Goal: Transaction & Acquisition: Purchase product/service

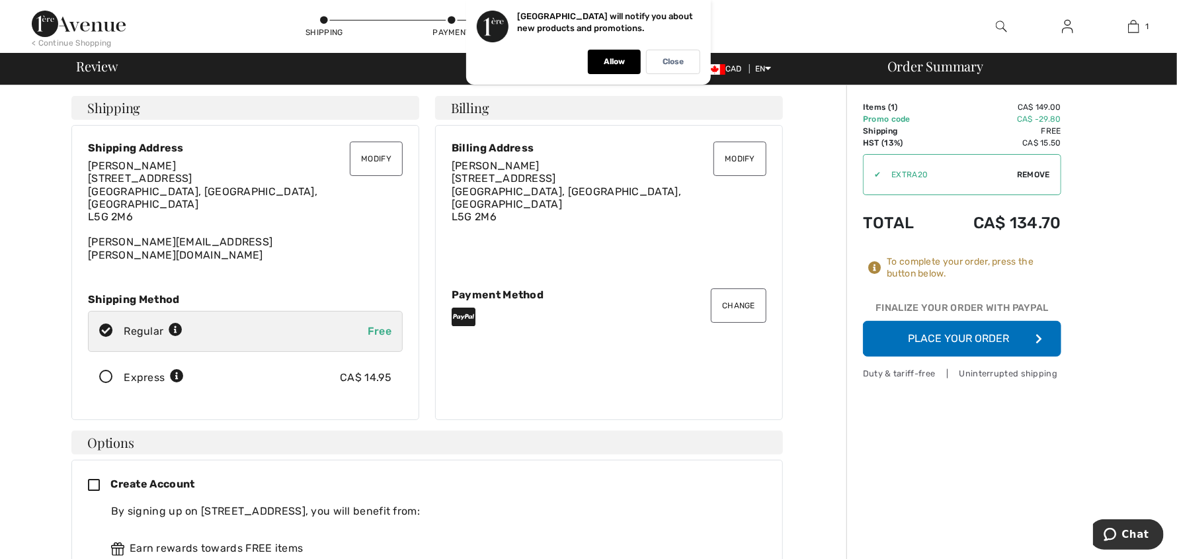
click at [112, 370] on icon at bounding box center [106, 377] width 35 height 14
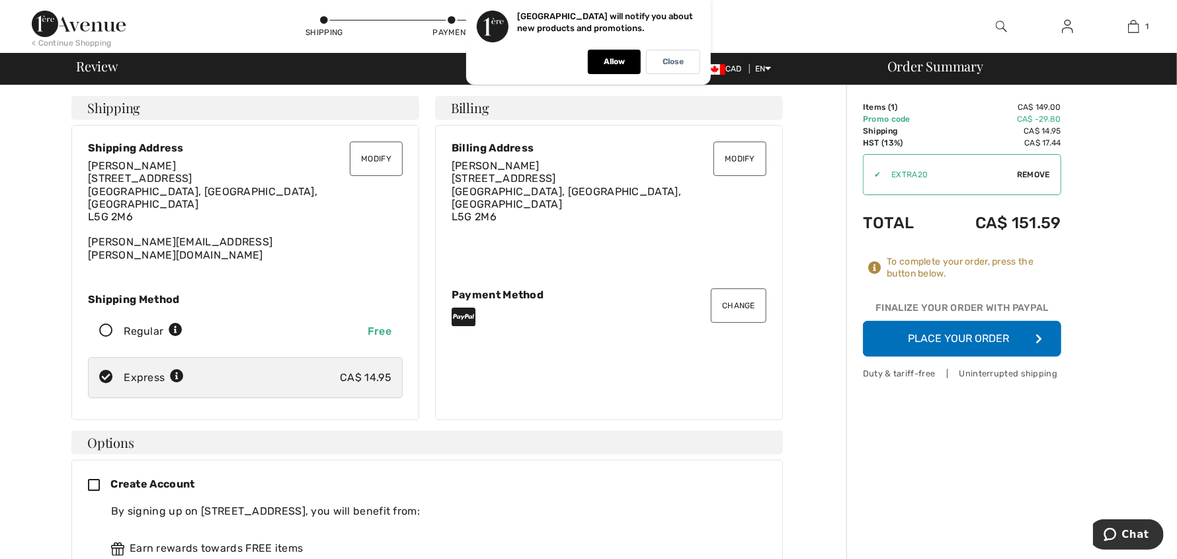
click at [958, 345] on button "Place Your Order" at bounding box center [962, 339] width 198 height 36
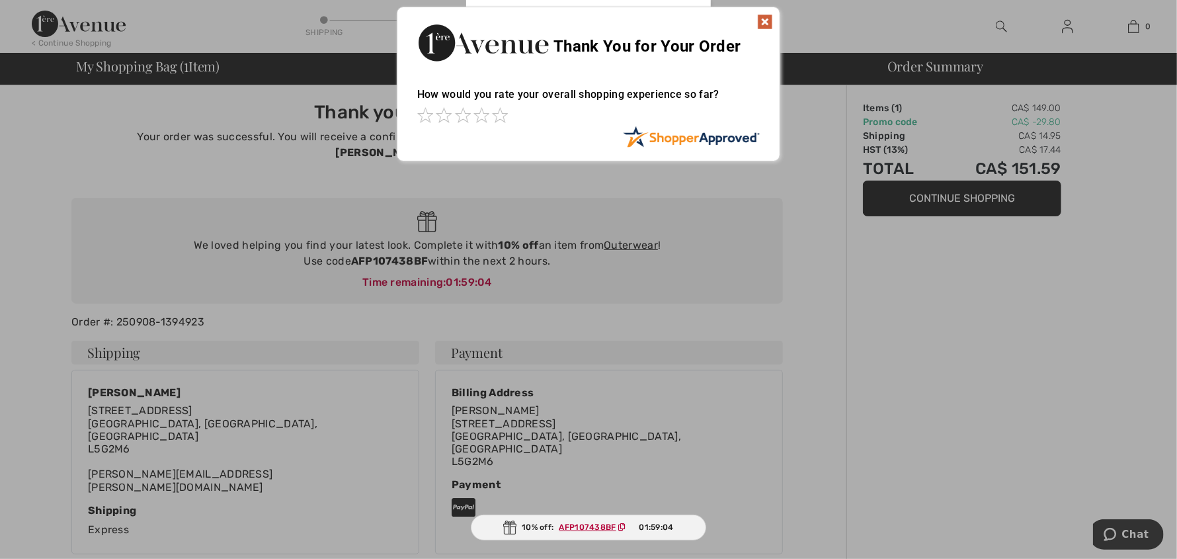
click at [768, 21] on img at bounding box center [765, 22] width 16 height 16
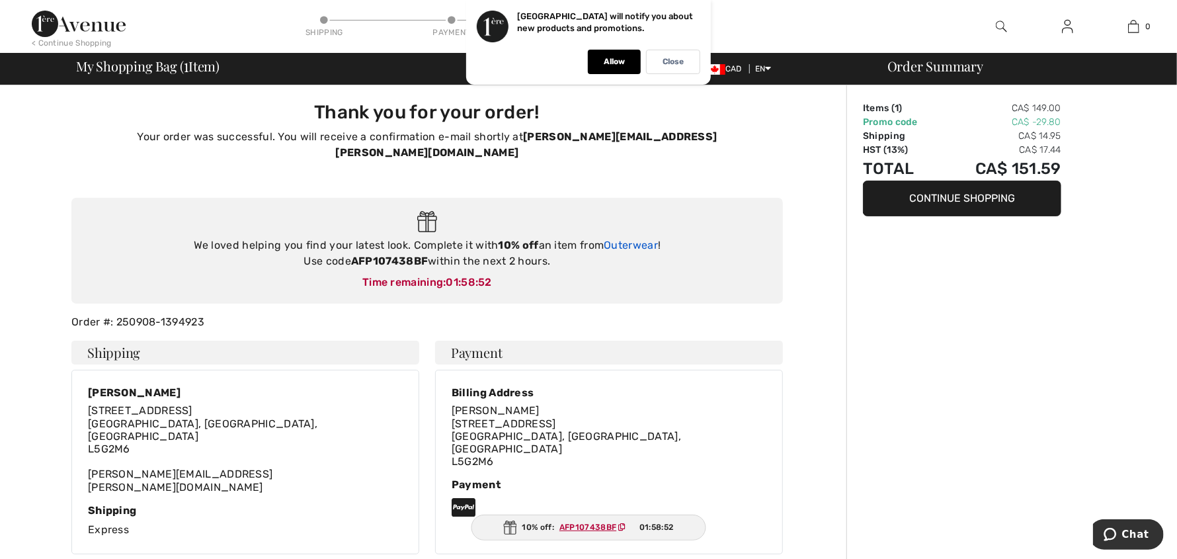
click at [645, 239] on link "Outerwear" at bounding box center [631, 245] width 54 height 13
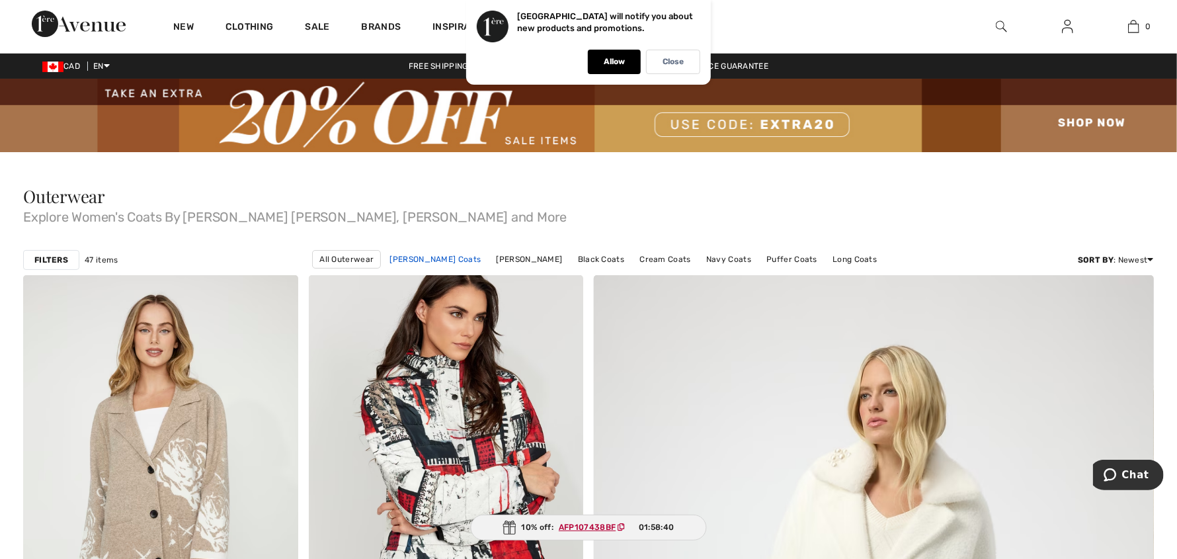
click at [433, 258] on link "[PERSON_NAME] Coats" at bounding box center [436, 259] width 104 height 17
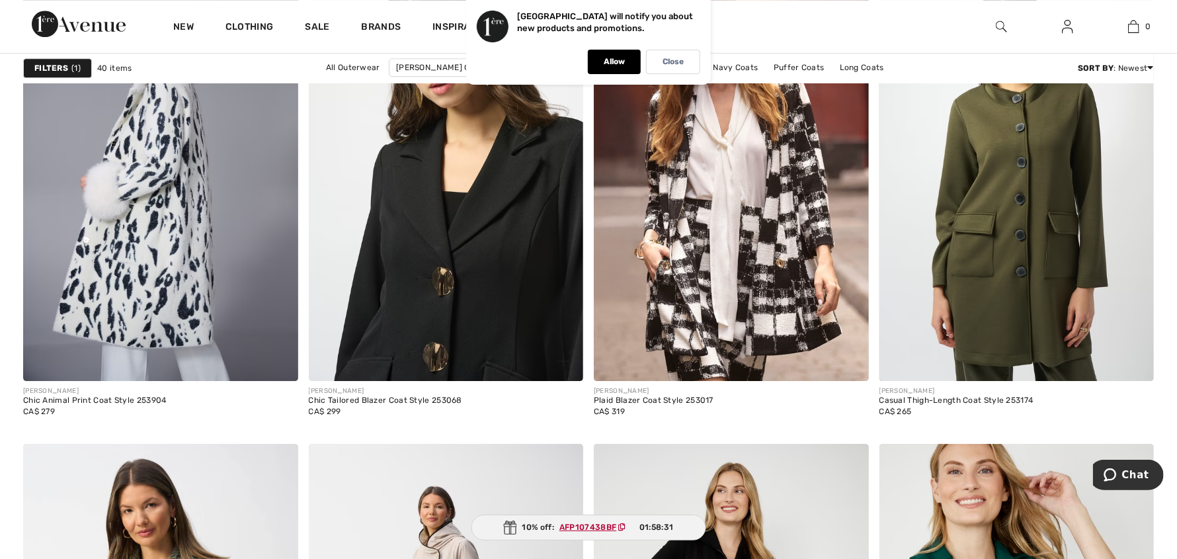
scroll to position [2778, 0]
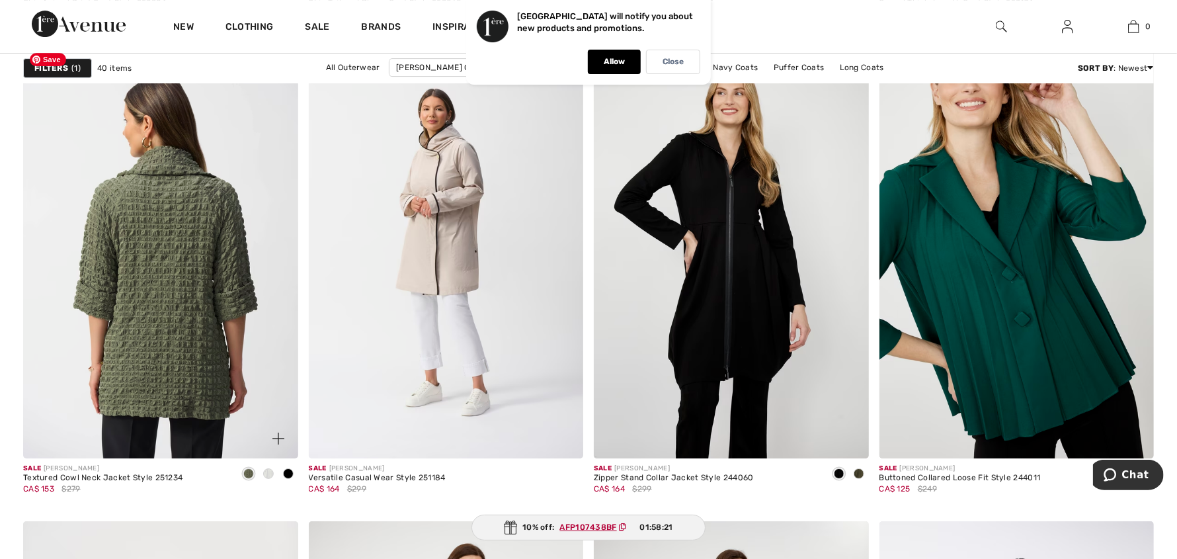
click at [175, 331] on img at bounding box center [160, 252] width 275 height 412
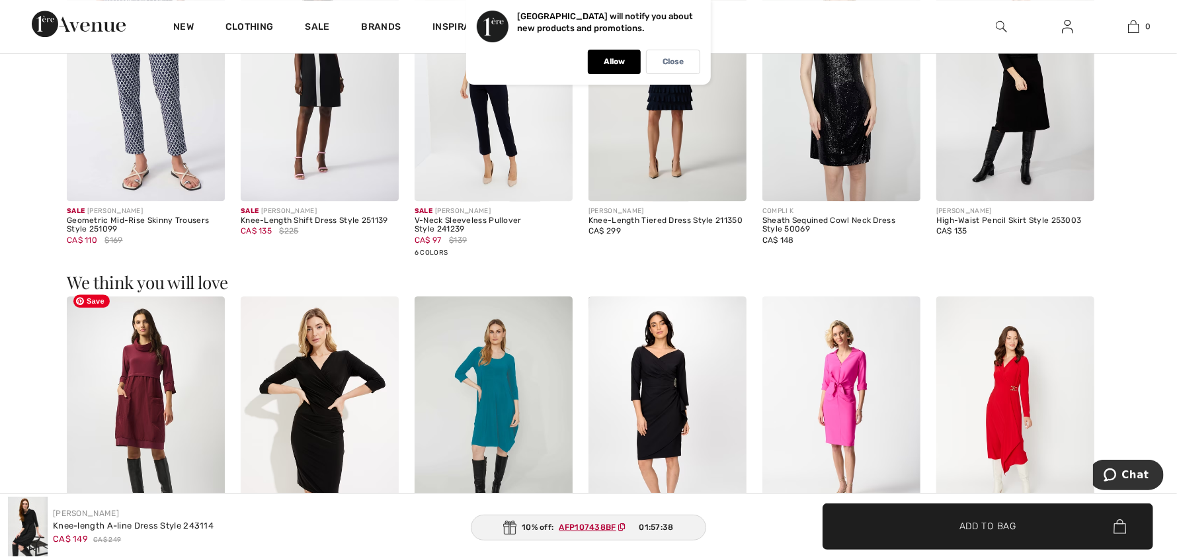
scroll to position [2778, 0]
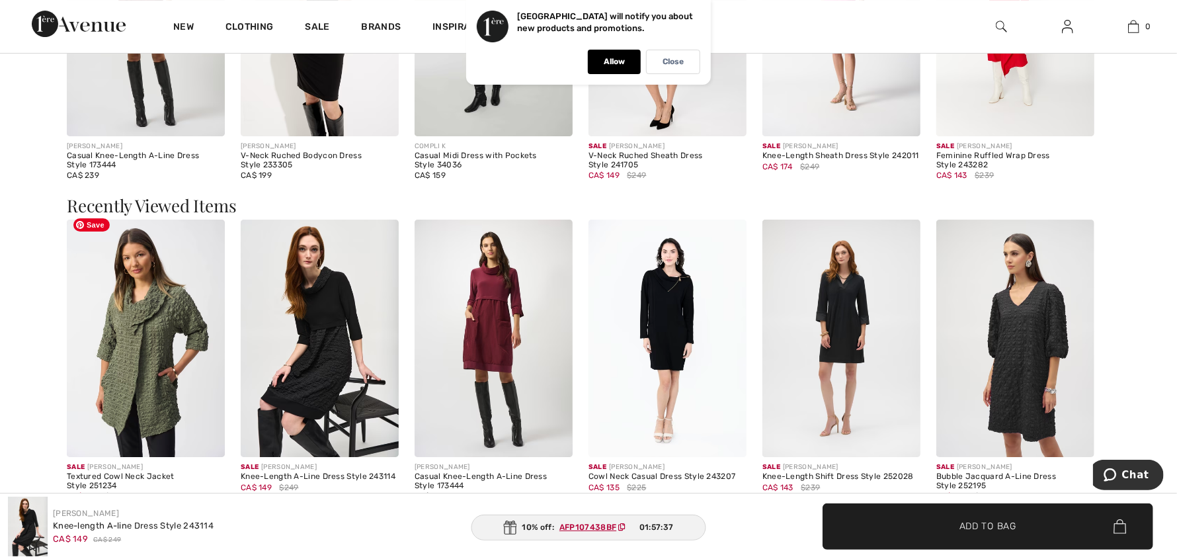
click at [160, 386] on img at bounding box center [146, 338] width 158 height 237
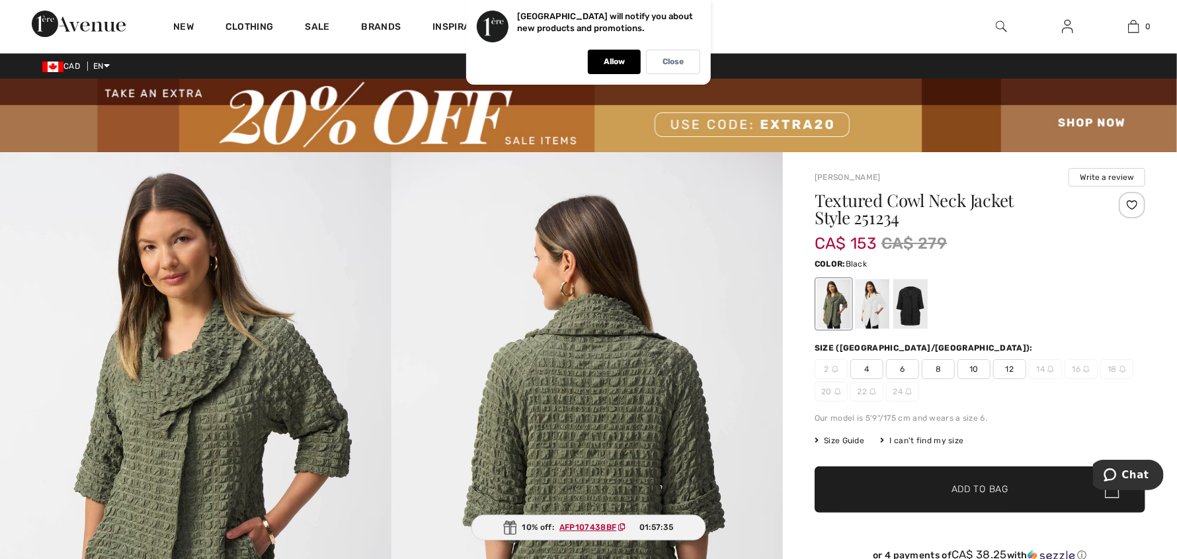
click at [921, 317] on div at bounding box center [911, 304] width 34 height 50
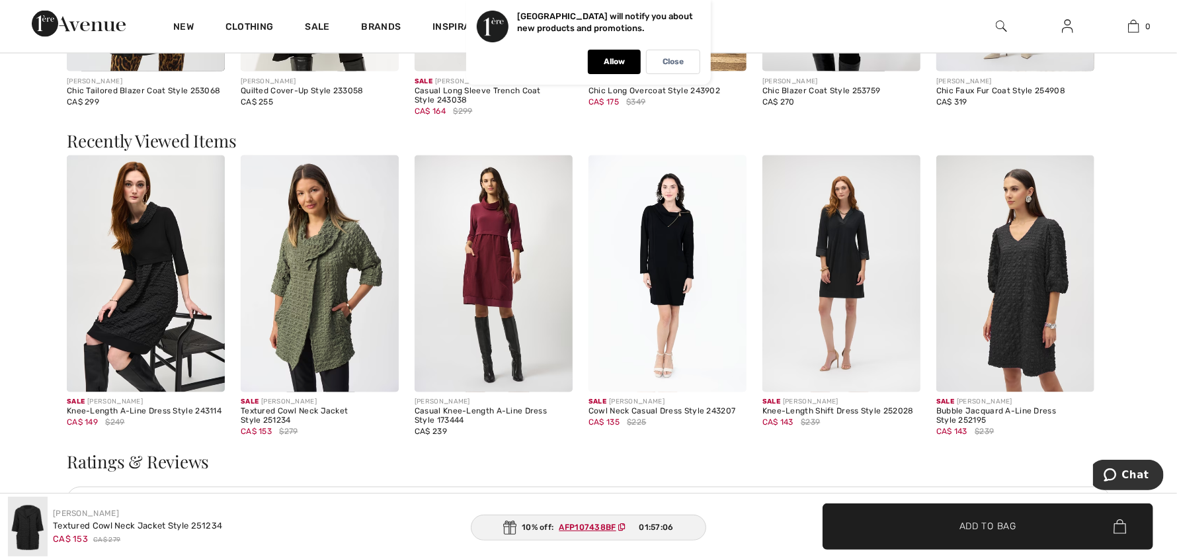
scroll to position [1432, 0]
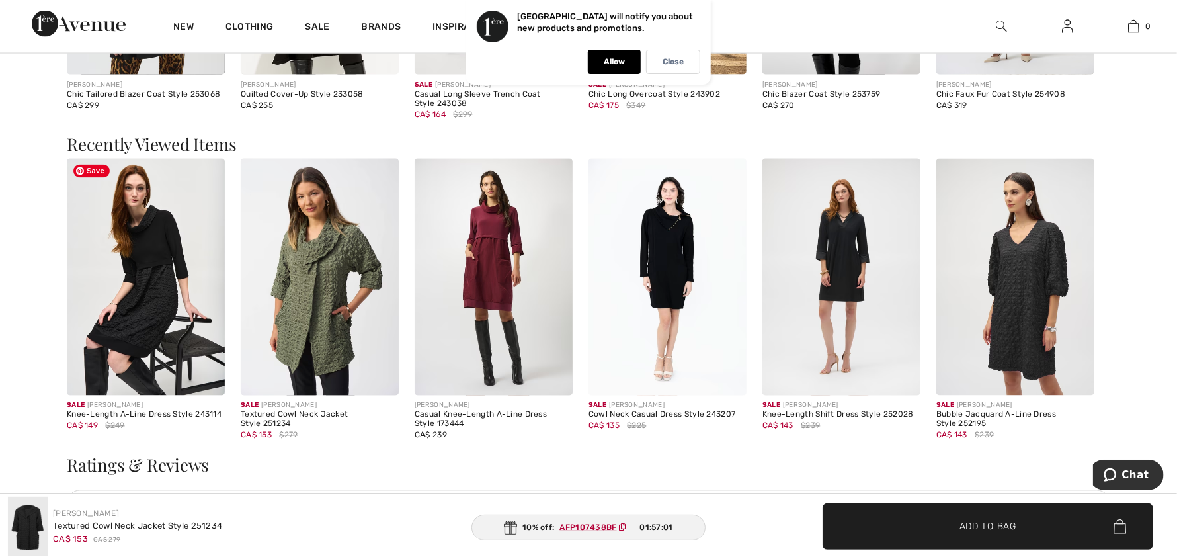
click at [144, 335] on img at bounding box center [146, 277] width 158 height 237
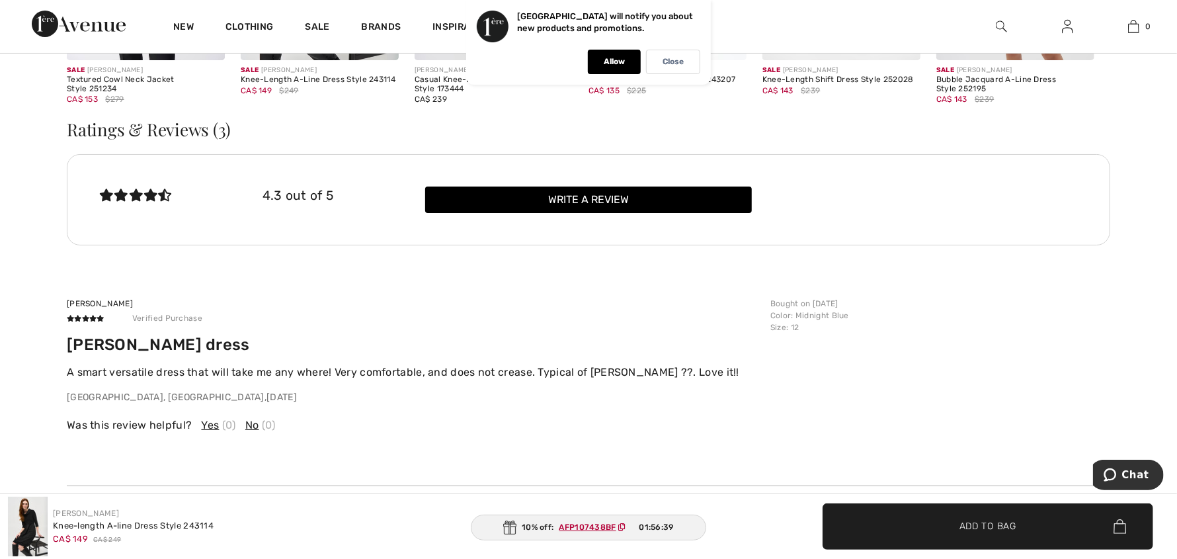
scroll to position [2778, 0]
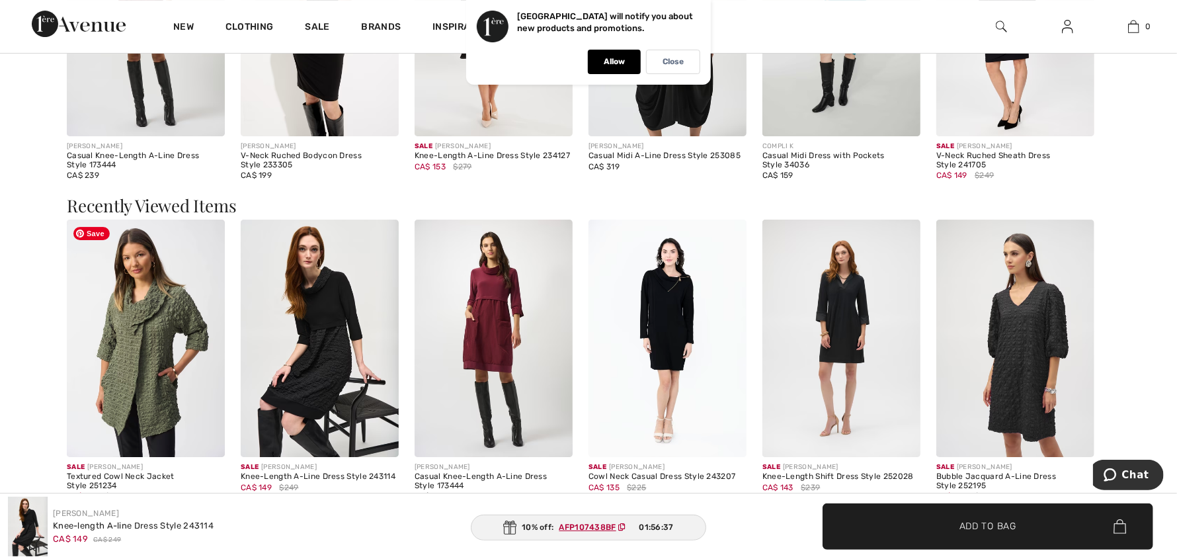
click at [151, 368] on img at bounding box center [146, 338] width 158 height 237
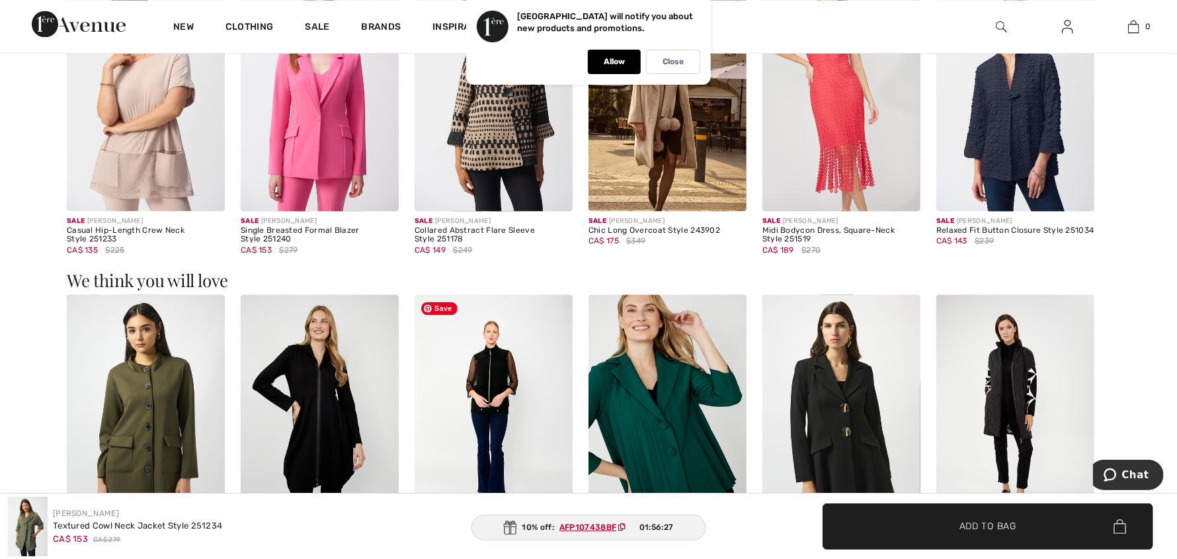
scroll to position [1983, 0]
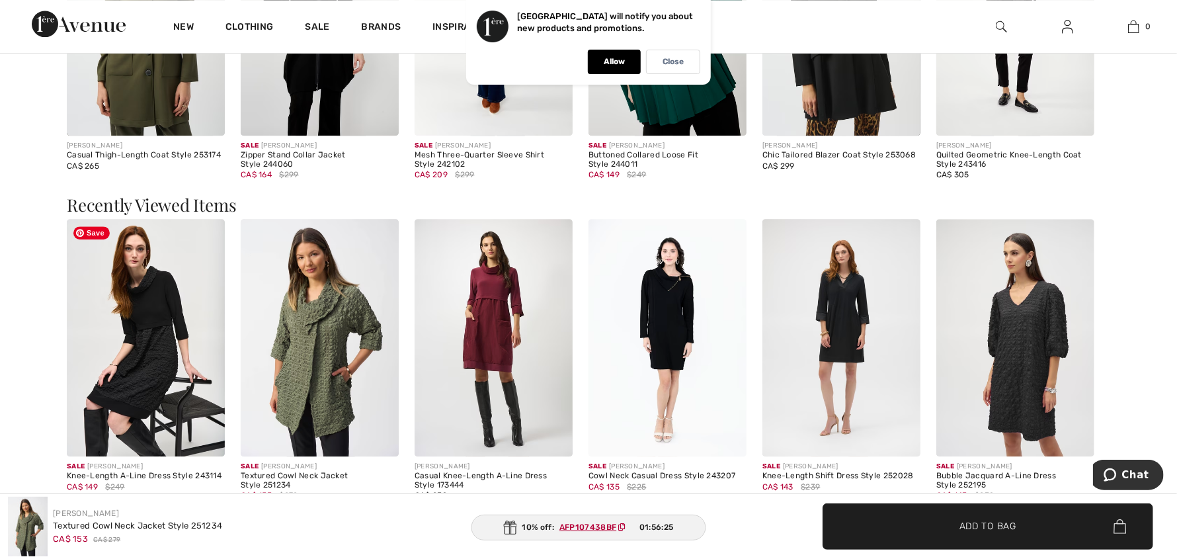
click at [141, 321] on img at bounding box center [146, 337] width 158 height 237
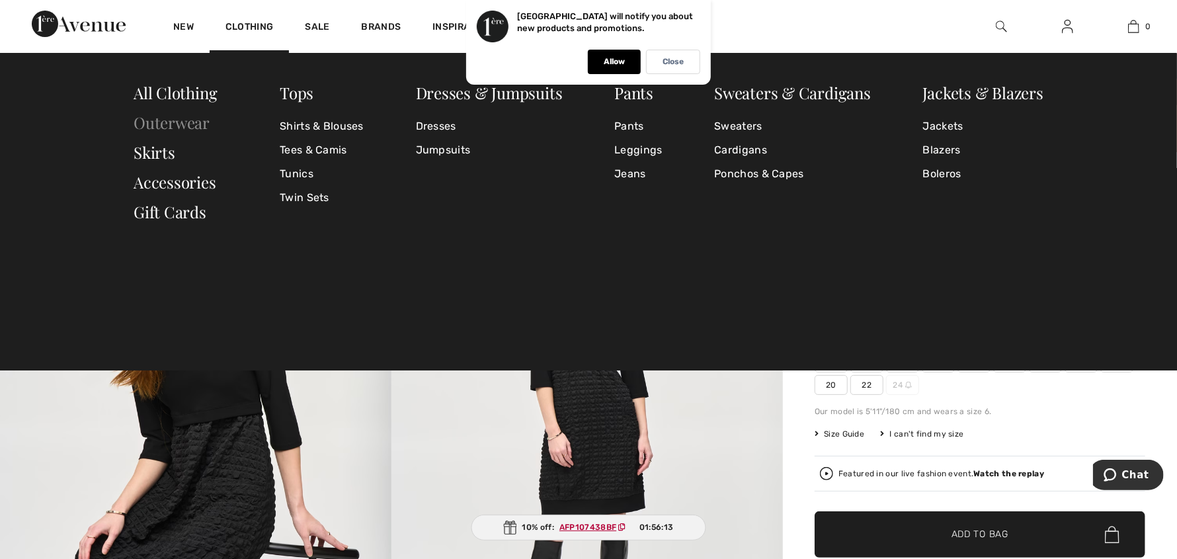
click at [181, 119] on link "Outerwear" at bounding box center [172, 122] width 76 height 21
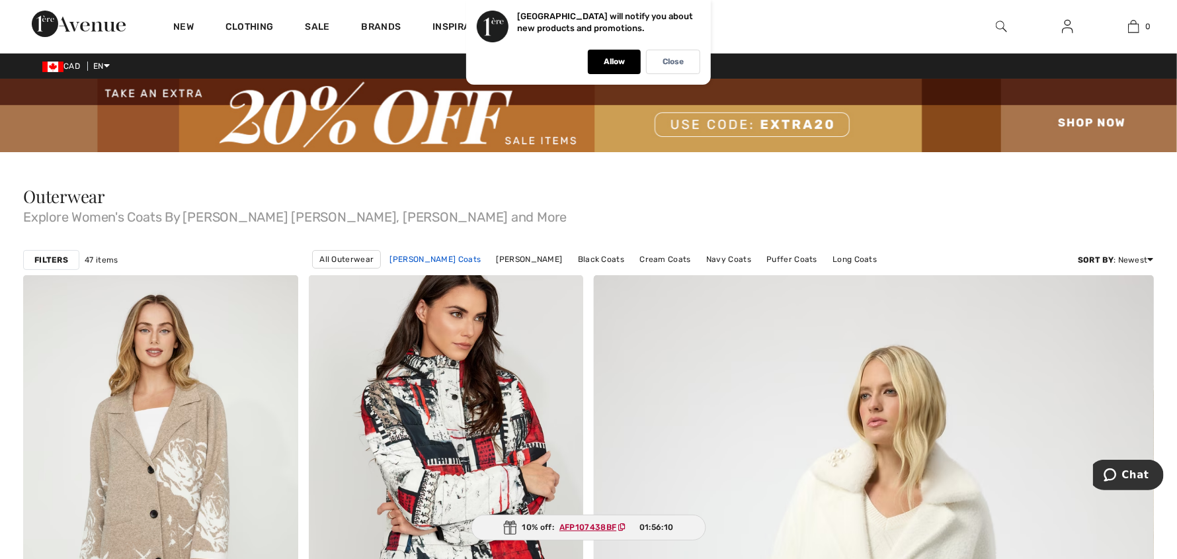
click at [458, 258] on link "Joseph Ribkoff Coats" at bounding box center [436, 259] width 104 height 17
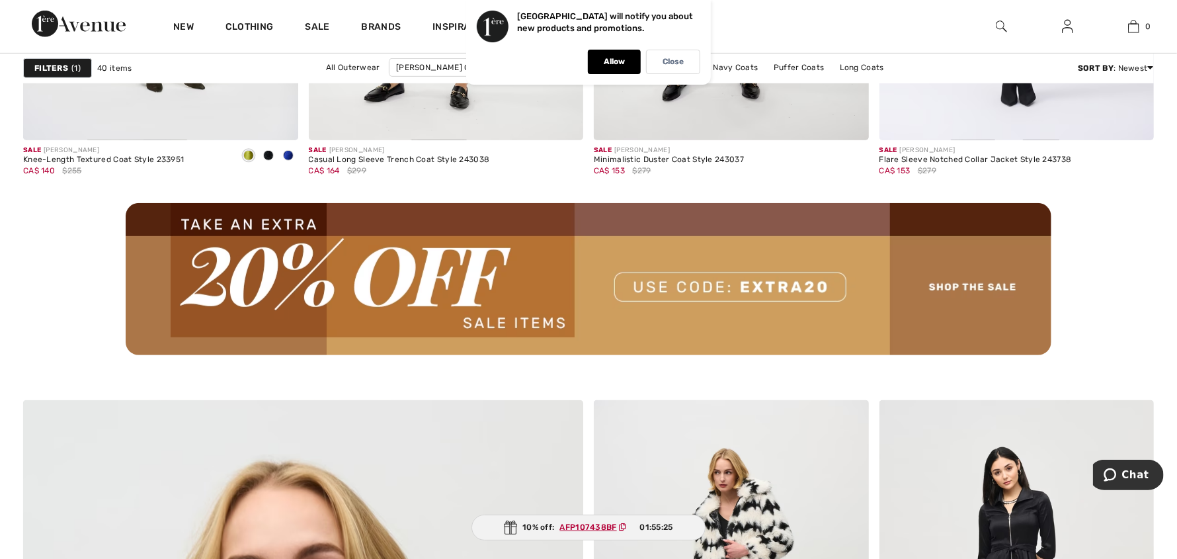
scroll to position [3175, 0]
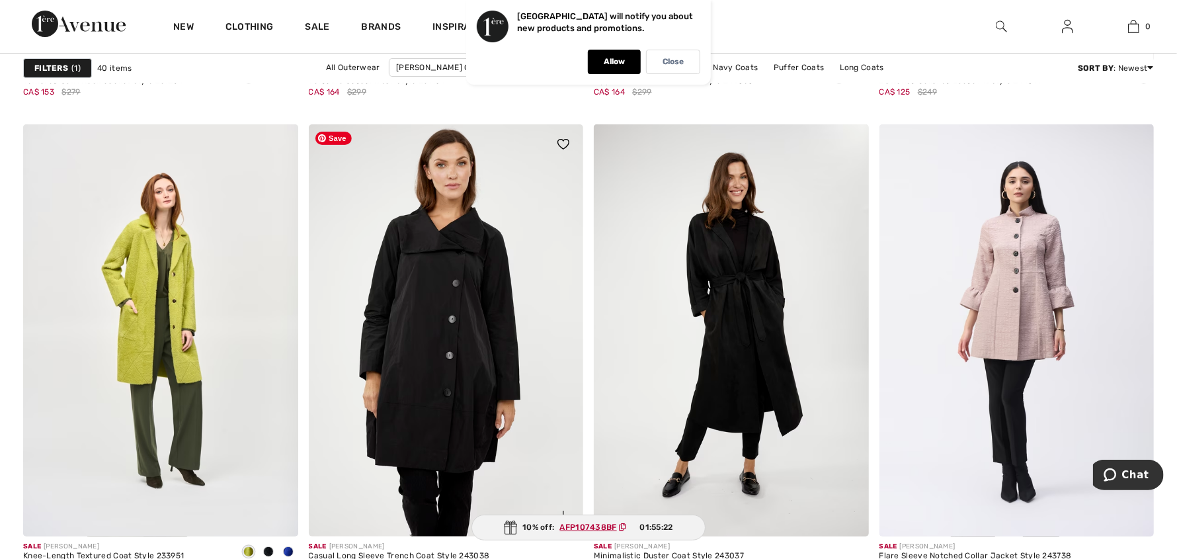
click at [466, 356] on img at bounding box center [446, 330] width 275 height 412
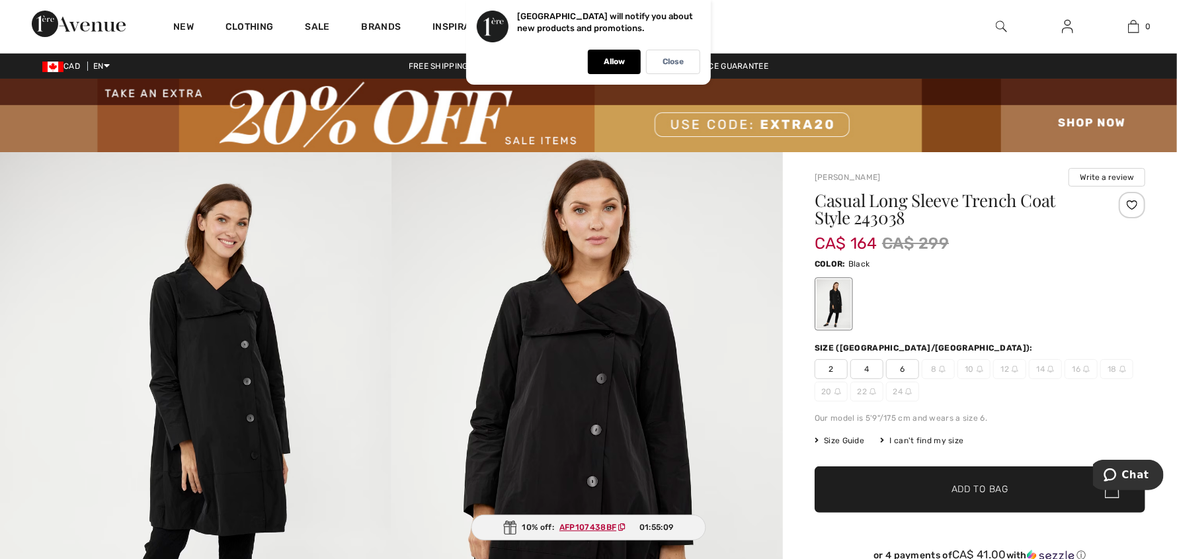
click at [998, 29] on img at bounding box center [1001, 27] width 11 height 16
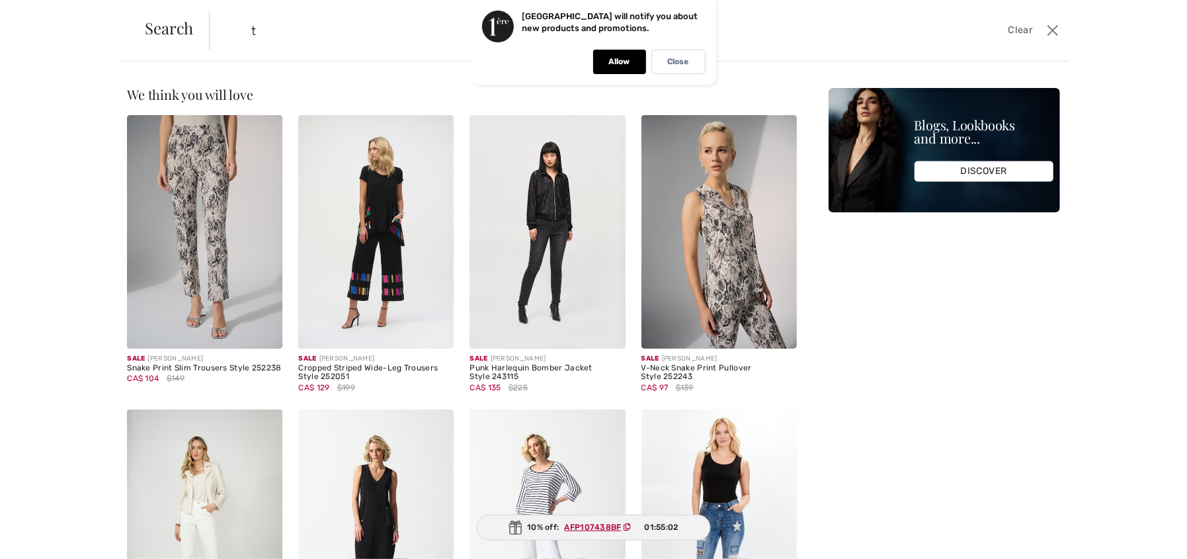
type input "trench coat"
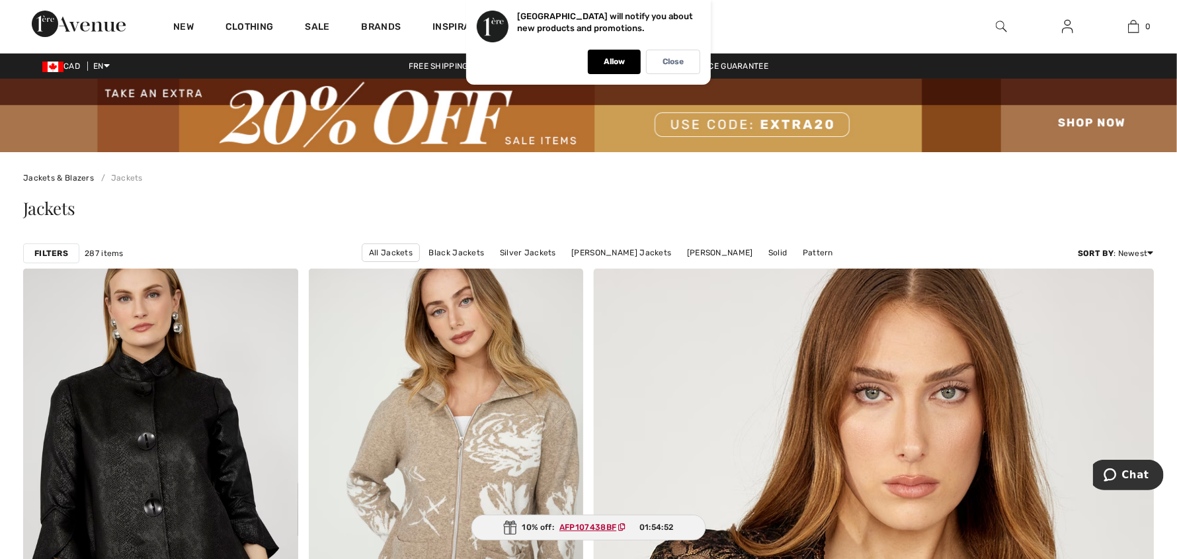
click at [1002, 24] on img at bounding box center [1001, 27] width 11 height 16
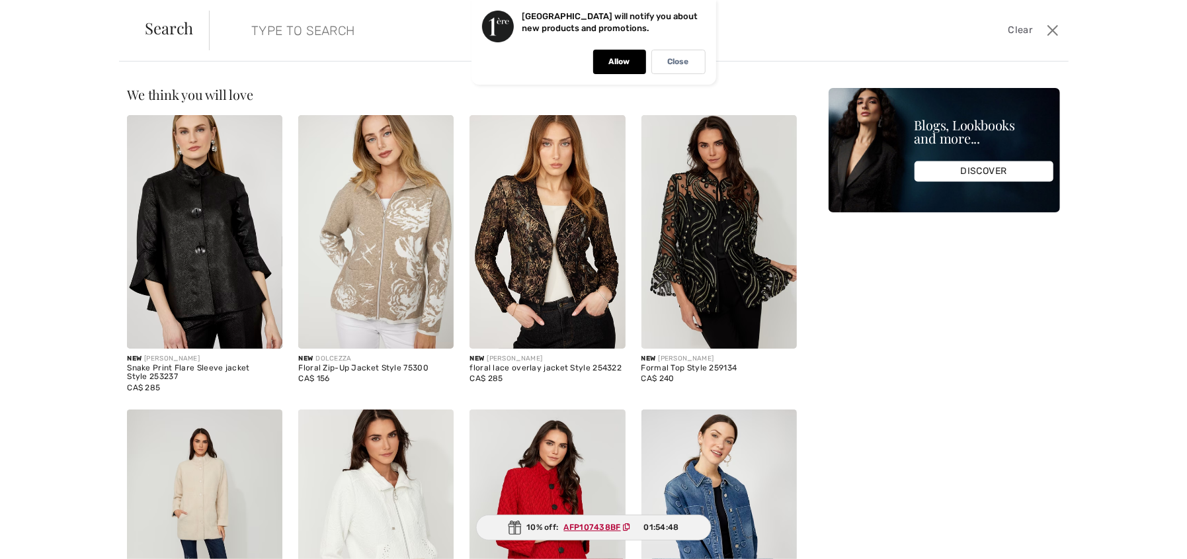
type input "trench"
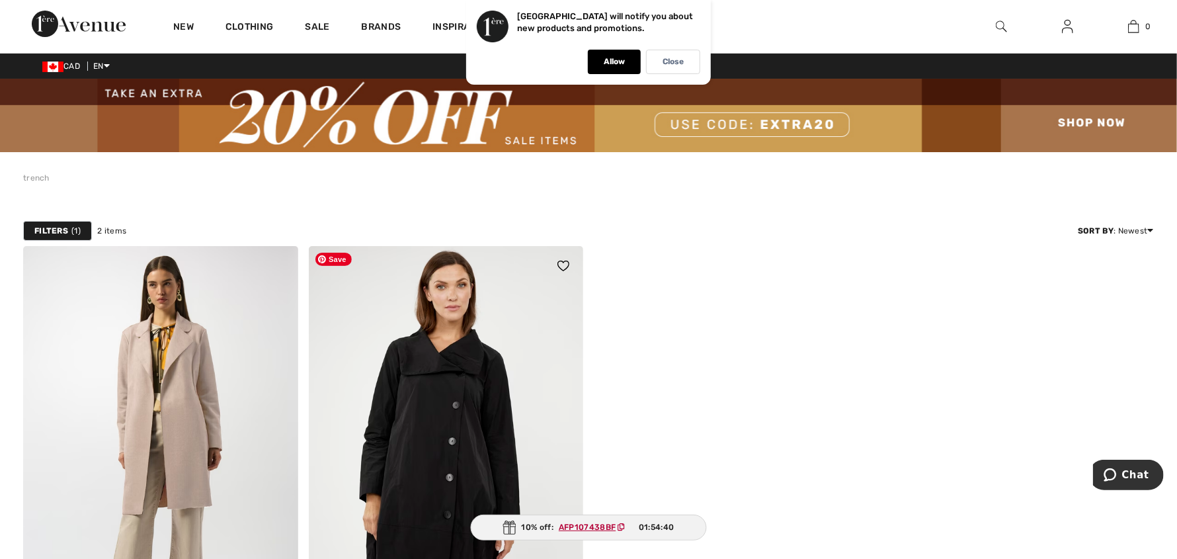
click at [462, 404] on img at bounding box center [446, 452] width 275 height 412
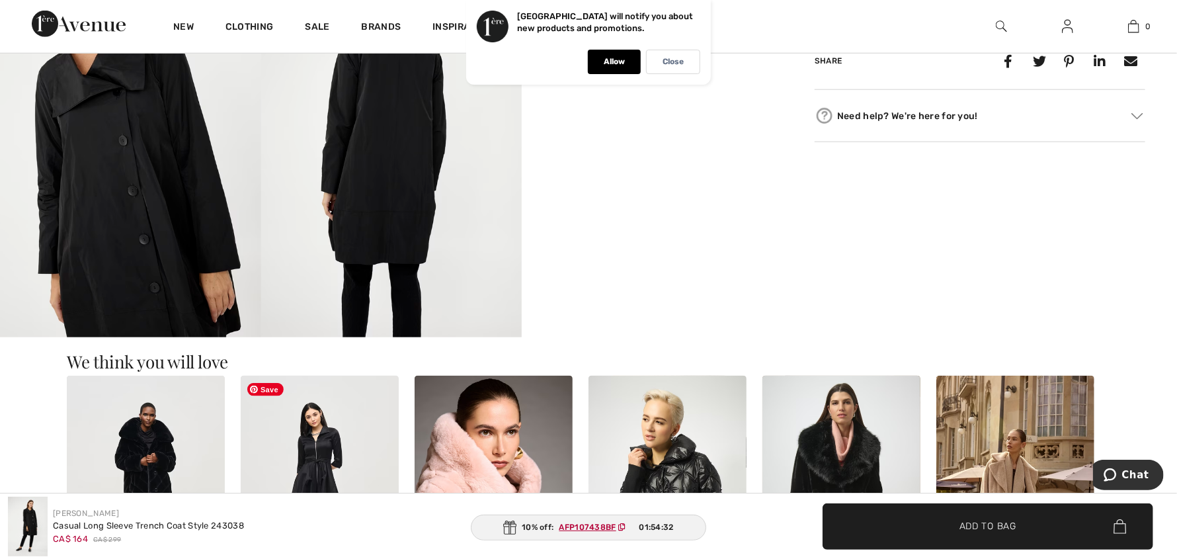
scroll to position [1190, 0]
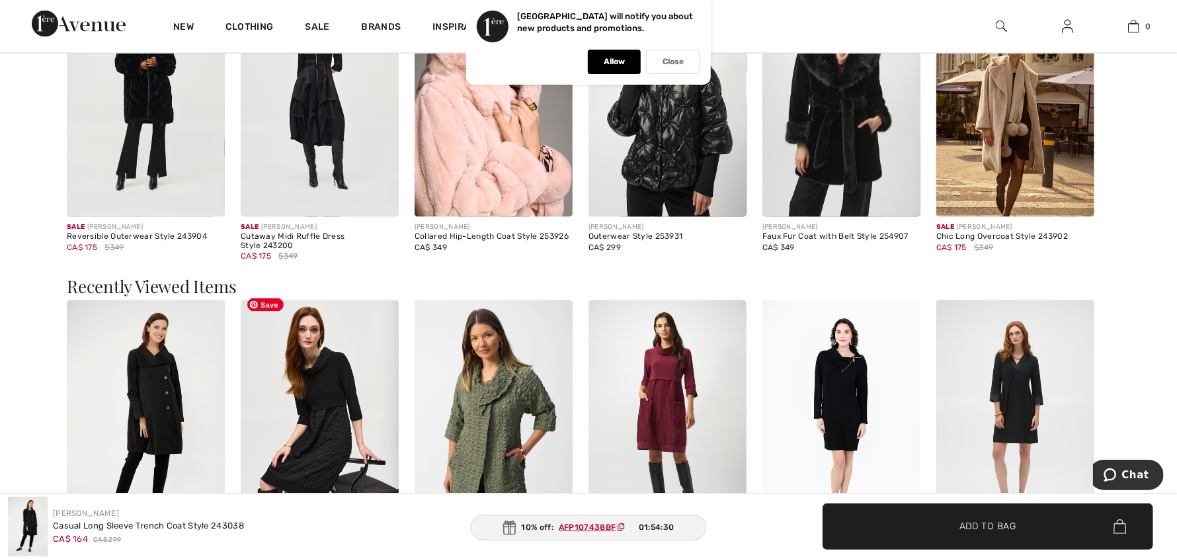
click at [338, 445] on img at bounding box center [320, 418] width 158 height 237
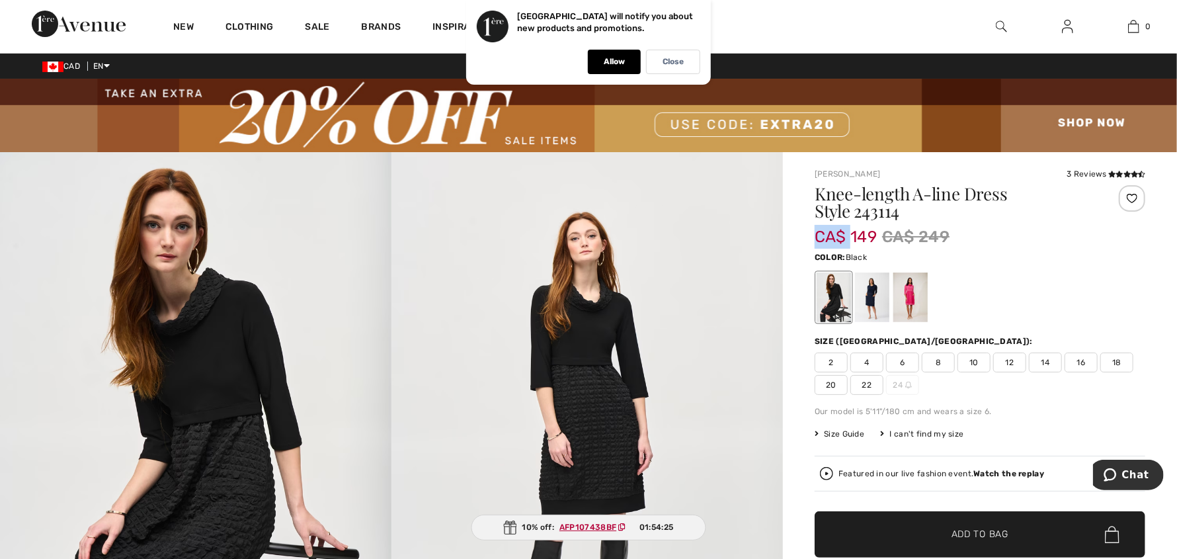
drag, startPoint x: 909, startPoint y: 217, endPoint x: 851, endPoint y: 215, distance: 57.6
click at [851, 215] on div "Knee-length A-line Dress Style 243114 CA$ 149 CA$ 249" at bounding box center [953, 216] width 276 height 63
click at [913, 212] on h1 "Knee-length A-line Dress Style 243114" at bounding box center [953, 202] width 276 height 34
drag, startPoint x: 899, startPoint y: 212, endPoint x: 857, endPoint y: 210, distance: 42.4
click at [857, 210] on h1 "Knee-length A-line Dress Style 243114" at bounding box center [953, 202] width 276 height 34
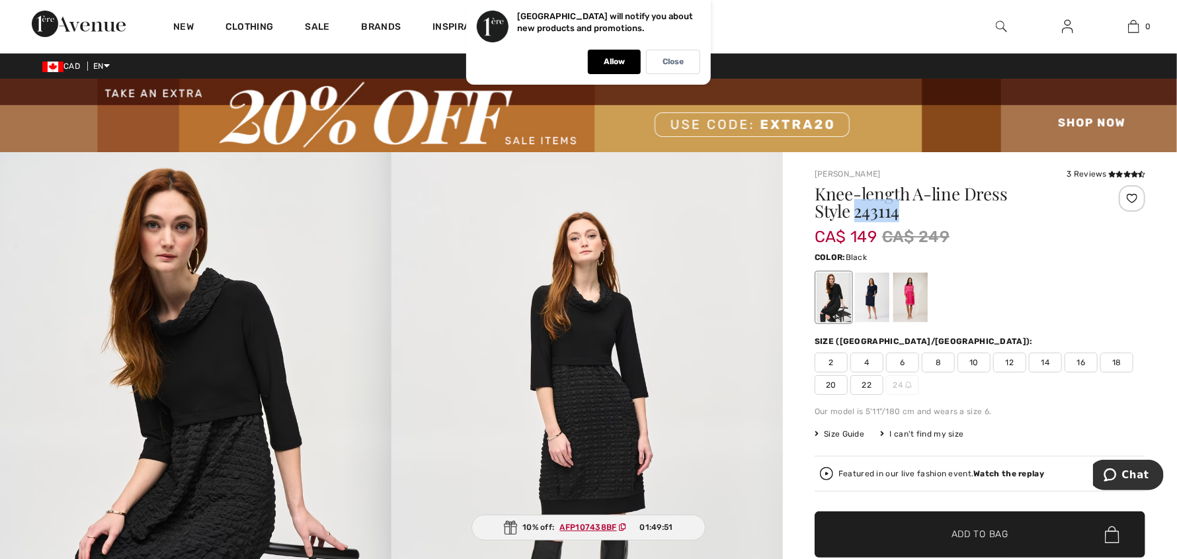
click at [1067, 223] on div "Knee-length A-line Dress Style 243114" at bounding box center [953, 205] width 276 height 40
click at [859, 307] on div at bounding box center [872, 297] width 34 height 50
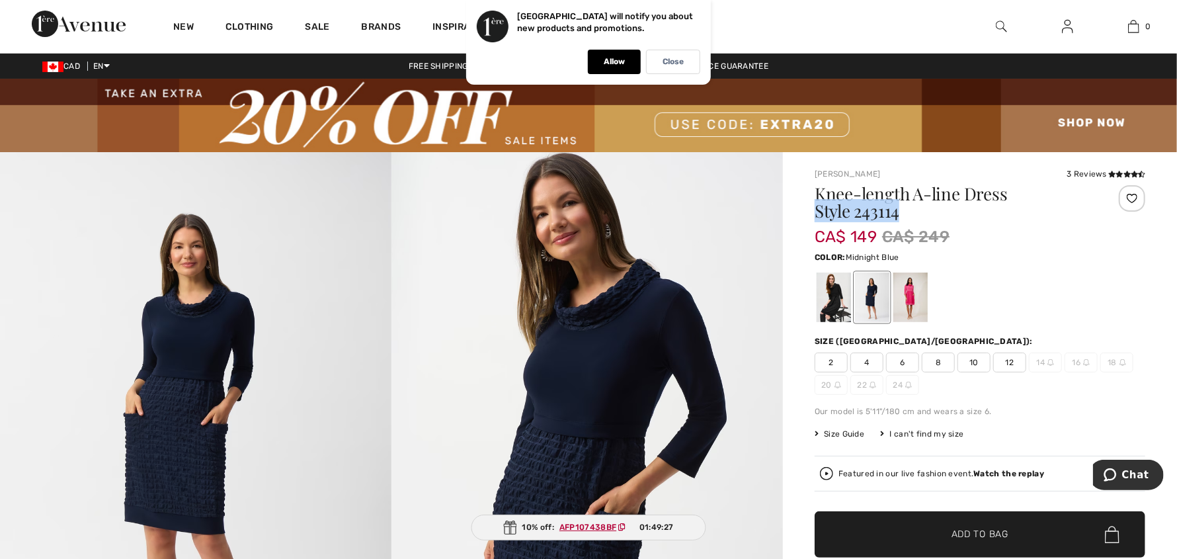
drag, startPoint x: 818, startPoint y: 212, endPoint x: 908, endPoint y: 210, distance: 90.0
click at [916, 210] on h1 "Knee-length A-line Dress Style 243114" at bounding box center [953, 202] width 276 height 34
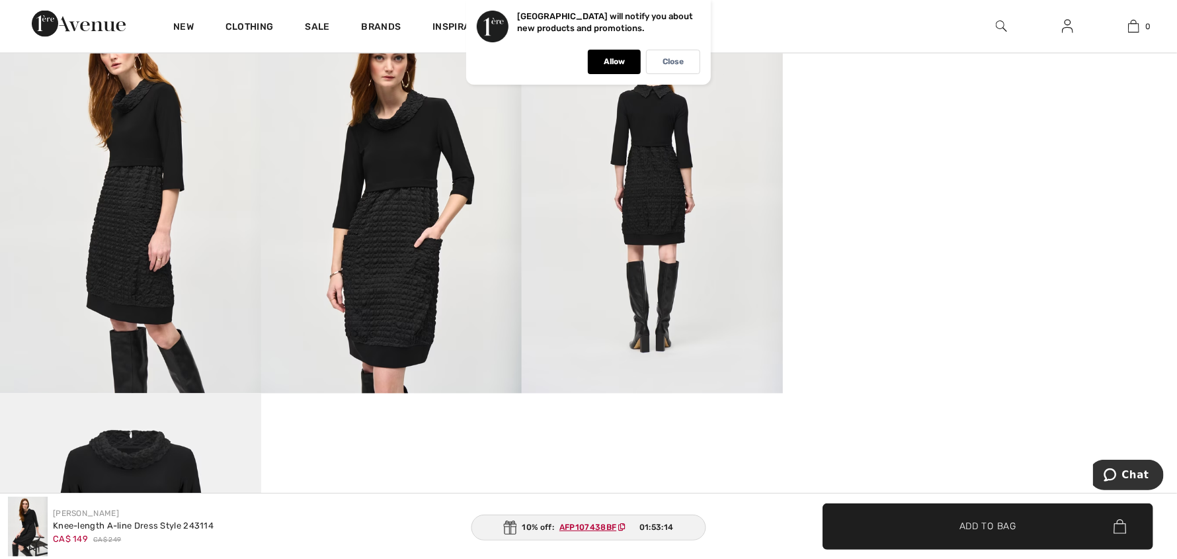
scroll to position [1190, 0]
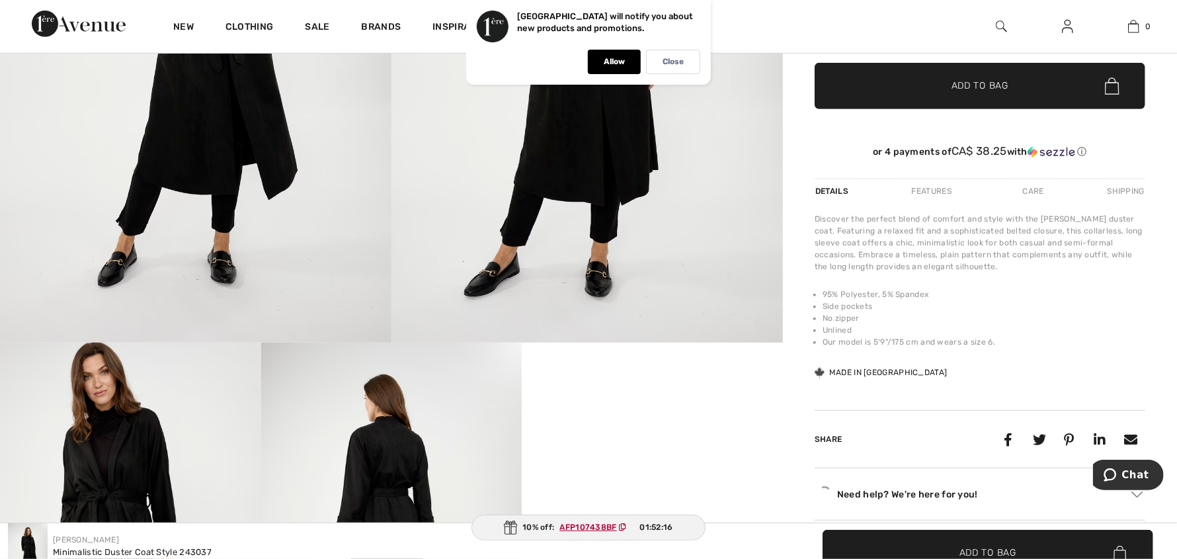
scroll to position [794, 0]
